Goal: Task Accomplishment & Management: Use online tool/utility

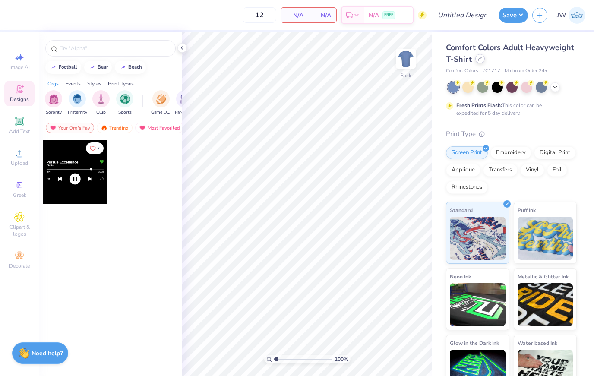
click at [480, 60] on icon at bounding box center [480, 59] width 4 height 4
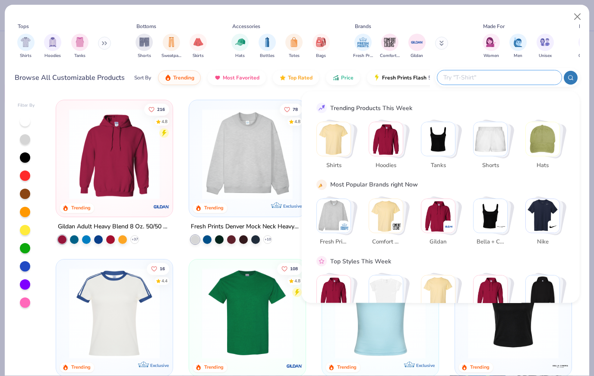
click at [500, 74] on input "text" at bounding box center [498, 77] width 113 height 10
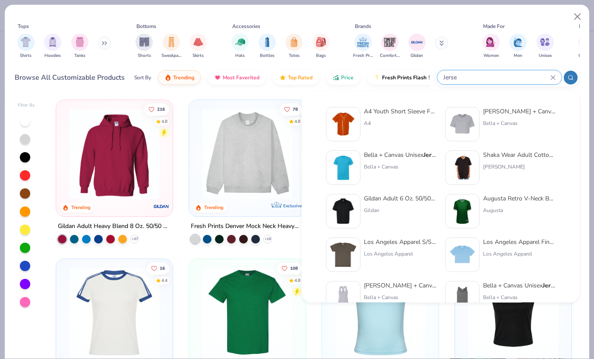
type input "Jerse"
click at [515, 161] on div "Shaka Wear Adult Cotton Baseball Jerse y [PERSON_NAME]" at bounding box center [519, 168] width 72 height 35
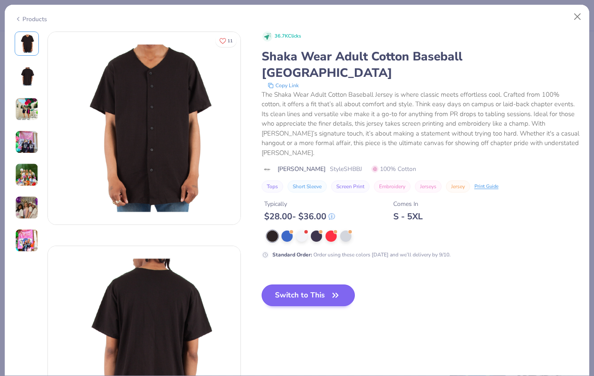
click at [305, 284] on button "Switch to This" at bounding box center [308, 295] width 94 height 22
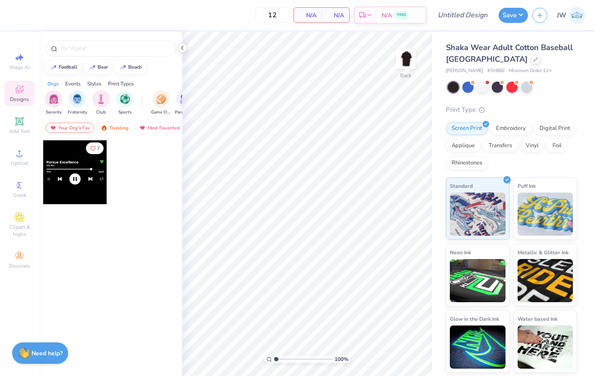
click at [481, 60] on div "Shaka Wear Adult Cotton Baseball [GEOGRAPHIC_DATA]" at bounding box center [511, 53] width 131 height 23
click at [533, 58] on icon at bounding box center [535, 59] width 4 height 4
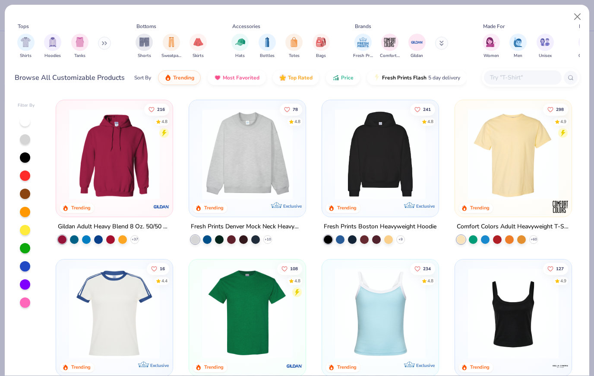
click at [495, 82] on input "text" at bounding box center [522, 77] width 66 height 10
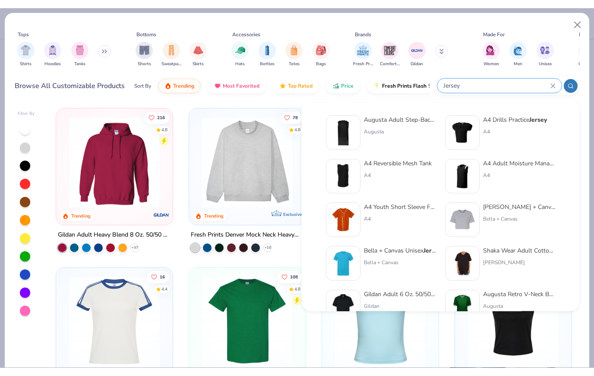
scroll to position [43, 0]
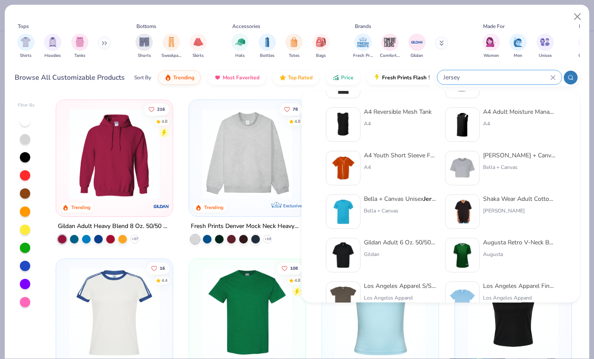
type input "Jersey"
click at [477, 202] on div at bounding box center [462, 212] width 35 height 35
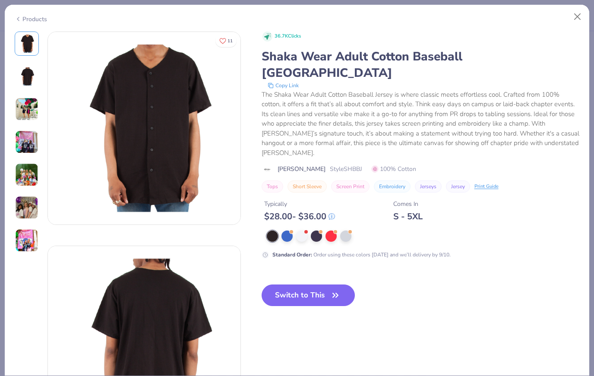
drag, startPoint x: 330, startPoint y: 139, endPoint x: 352, endPoint y: 139, distance: 22.0
click at [352, 164] on div "Shaka Wear Style SHBBJ 100% Cotton" at bounding box center [420, 168] width 318 height 9
copy span "SHBBJ"
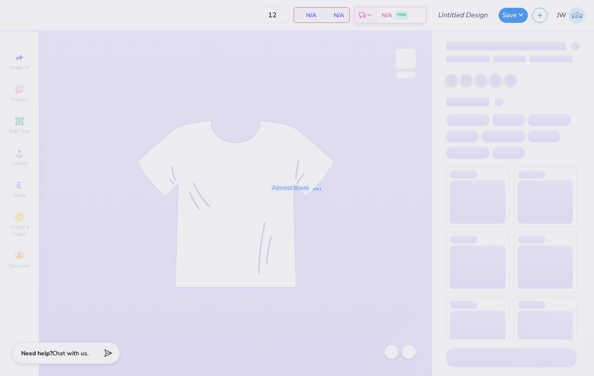
type input "TAG Jersey"
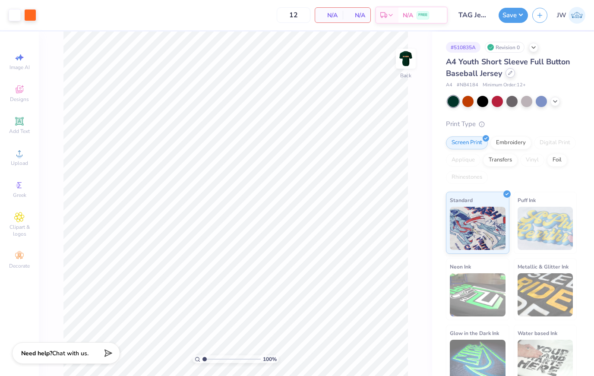
click at [505, 71] on div at bounding box center [509, 72] width 9 height 9
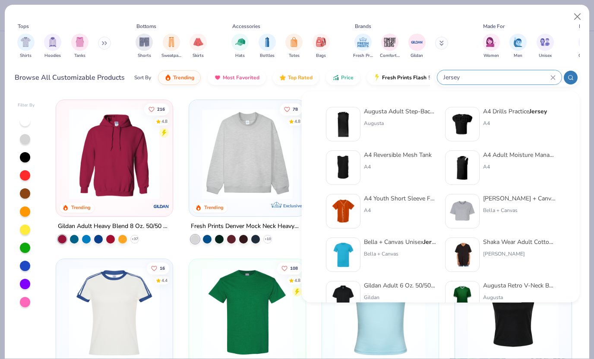
type input "Jersey"
click at [485, 243] on div "Shaka Wear Adult Cotton Baseball Jersey" at bounding box center [519, 242] width 72 height 9
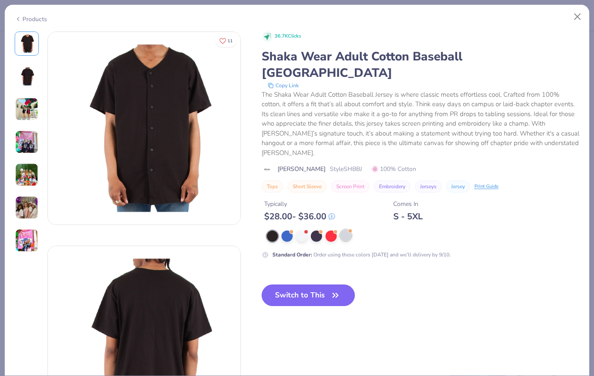
click at [346, 230] on div at bounding box center [345, 235] width 11 height 11
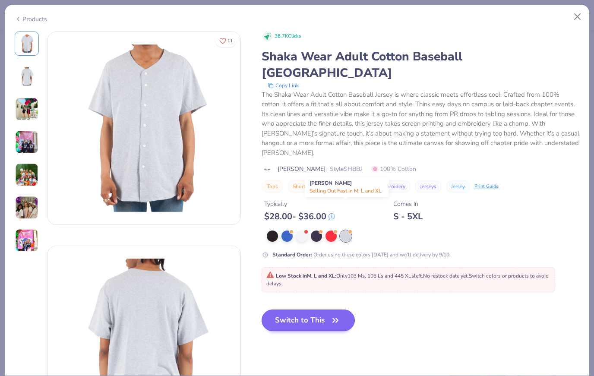
click at [337, 309] on button "Switch to This" at bounding box center [308, 320] width 94 height 22
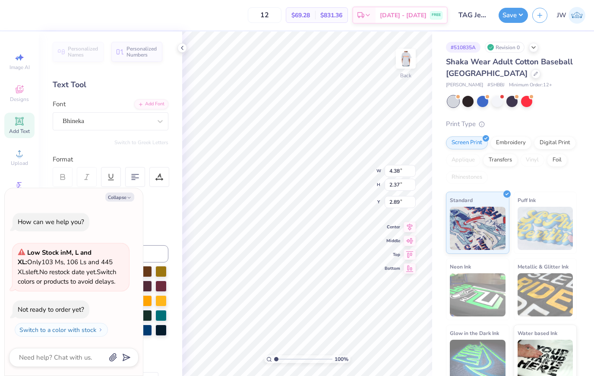
type textarea "x"
type input "3.00"
type textarea "x"
type input "3.00"
type textarea "x"
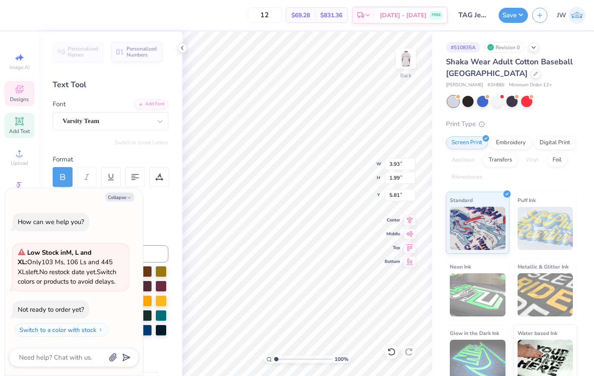
type input "5.89"
click at [406, 53] on img at bounding box center [405, 58] width 35 height 35
type textarea "x"
type input "7.19"
type textarea "x"
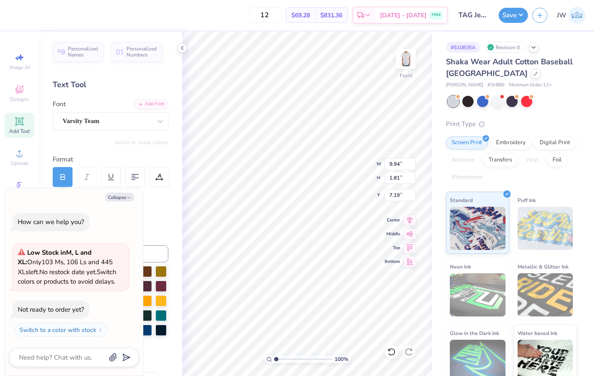
type input "6.49"
click at [412, 62] on img at bounding box center [405, 58] width 35 height 35
click at [509, 154] on div "Transfers" at bounding box center [500, 158] width 35 height 13
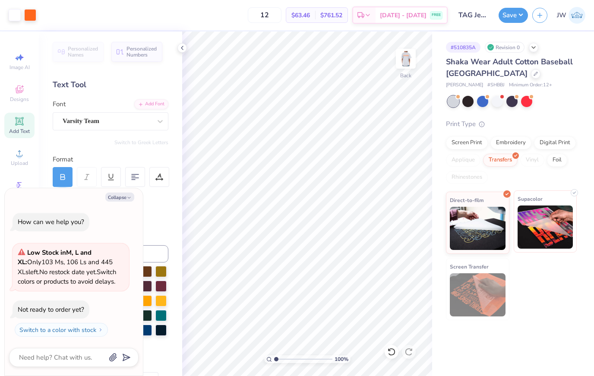
click at [546, 223] on img at bounding box center [545, 226] width 56 height 43
click at [506, 53] on div "# 510835A Revision 0 Shaka Wear Adult Cotton Baseball Jersey Shaka Wear # SHBBJ…" at bounding box center [513, 175] width 162 height 289
click at [511, 15] on button "Save" at bounding box center [512, 13] width 29 height 15
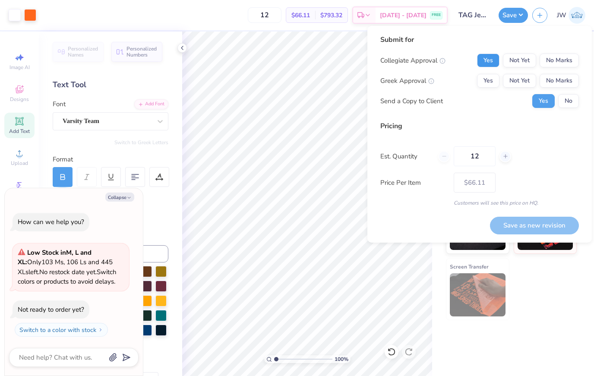
click at [491, 58] on button "Yes" at bounding box center [488, 61] width 22 height 14
click at [560, 77] on button "No Marks" at bounding box center [558, 81] width 39 height 14
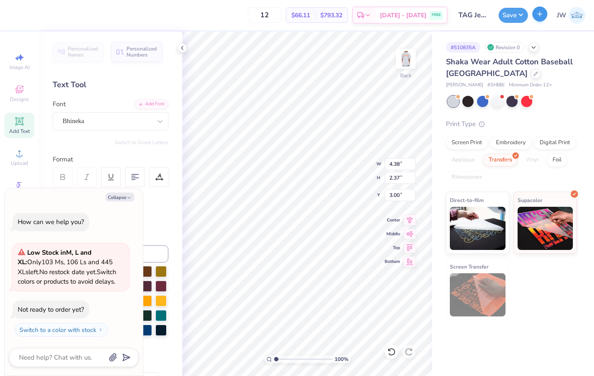
click at [539, 19] on button "button" at bounding box center [539, 13] width 15 height 15
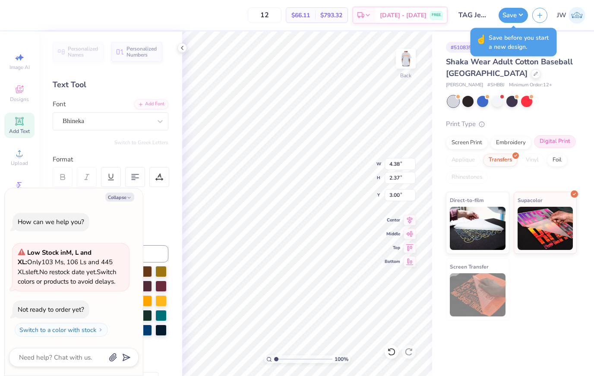
click at [545, 147] on div "Digital Print" at bounding box center [555, 141] width 42 height 13
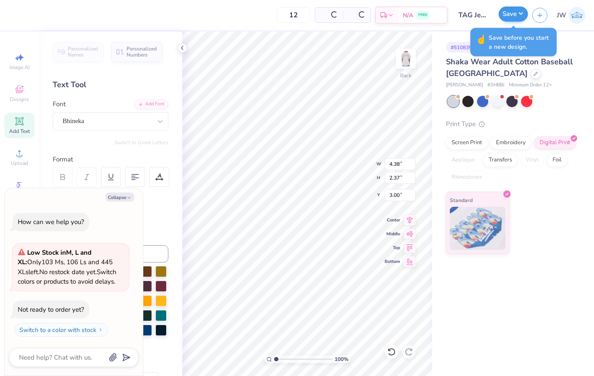
click at [516, 17] on button "Save" at bounding box center [512, 13] width 29 height 15
type textarea "x"
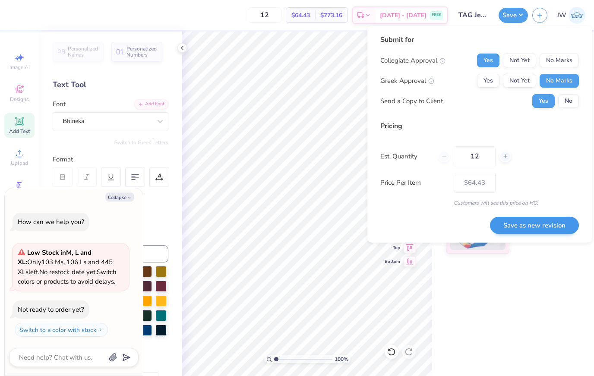
click at [533, 227] on button "Save as new revision" at bounding box center [534, 226] width 89 height 18
type input "$64.43"
type textarea "x"
type input "$64.43"
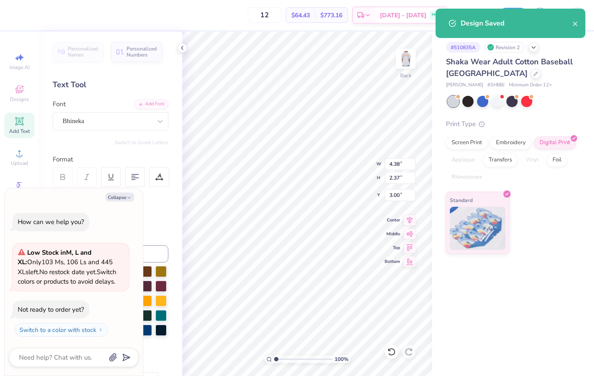
click at [586, 81] on div "# 510835A Revision 2 Shaka Wear Adult Cotton Baseball Jersey Shaka Wear # SHBBJ…" at bounding box center [513, 142] width 162 height 222
click at [576, 19] on button "close" at bounding box center [575, 23] width 6 height 10
